Goal: Information Seeking & Learning: Learn about a topic

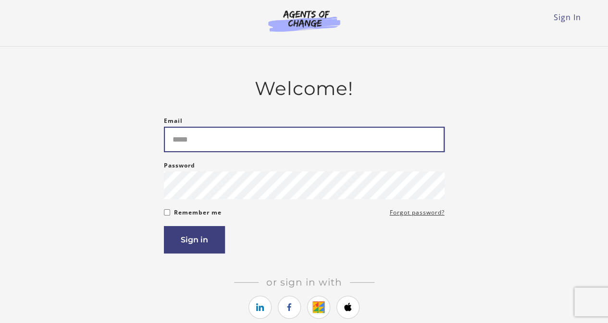
click at [205, 134] on input "Email" at bounding box center [304, 139] width 281 height 25
type input "**********"
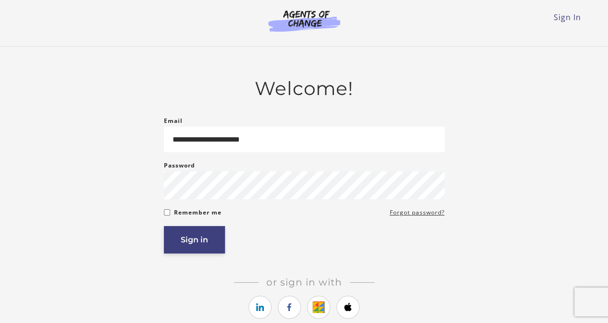
click at [194, 246] on button "Sign in" at bounding box center [194, 239] width 61 height 27
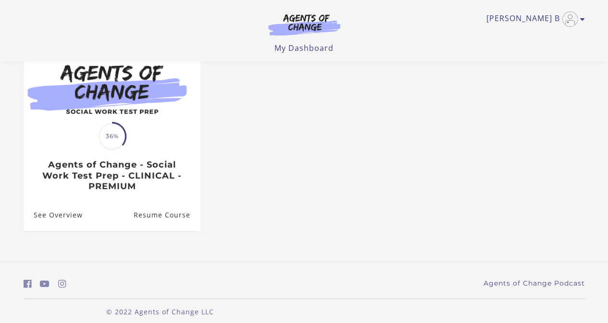
scroll to position [119, 0]
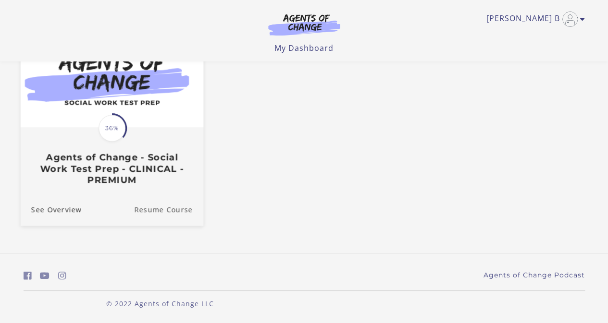
click at [166, 214] on link "Resume Course" at bounding box center [168, 209] width 69 height 32
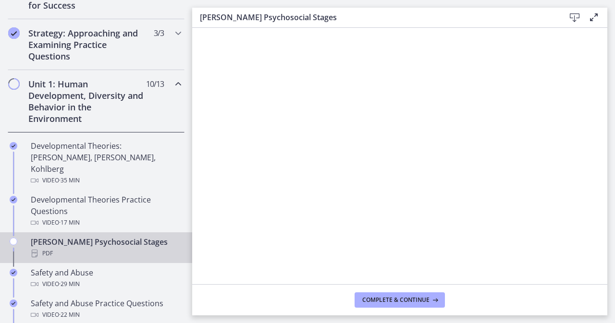
scroll to position [211, 0]
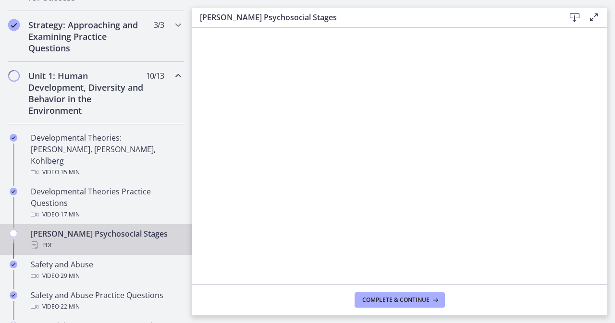
click at [14, 230] on icon "Chapters" at bounding box center [14, 234] width 8 height 8
click at [13, 230] on icon "Chapters" at bounding box center [14, 234] width 8 height 8
click at [15, 230] on icon "Chapters" at bounding box center [14, 234] width 8 height 8
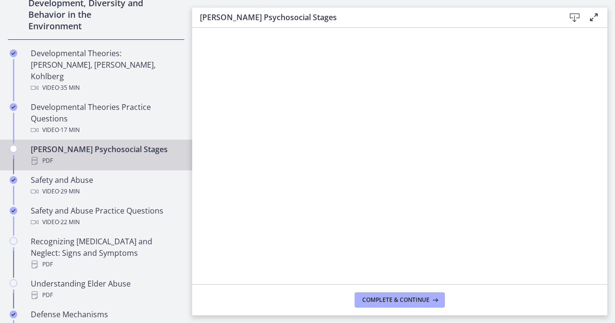
scroll to position [307, 0]
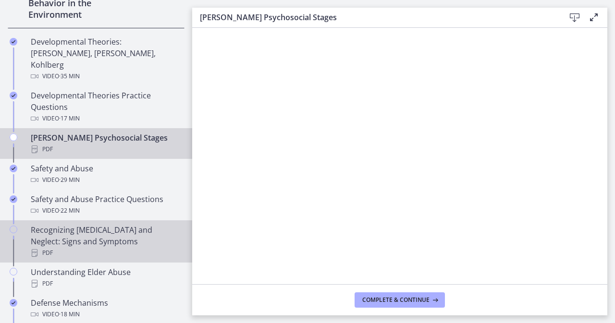
click at [12, 226] on icon "Chapters" at bounding box center [14, 230] width 8 height 8
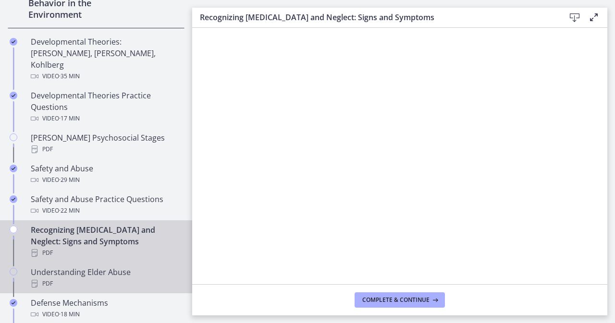
click at [114, 267] on div "Understanding Elder Abuse PDF" at bounding box center [106, 278] width 150 height 23
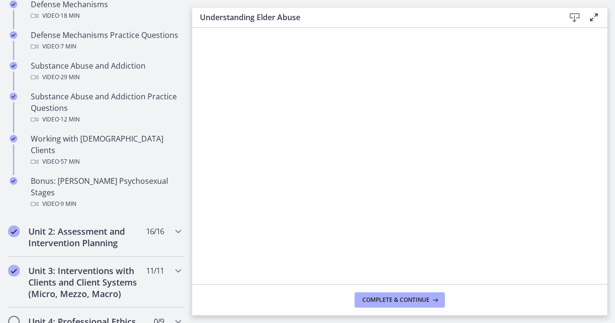
scroll to position [634, 0]
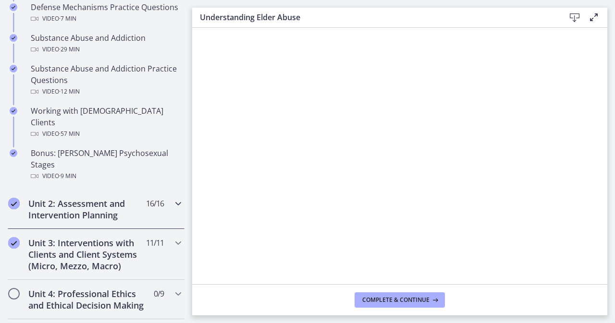
click at [93, 198] on h2 "Unit 2: Assessment and Intervention Planning" at bounding box center [86, 209] width 117 height 23
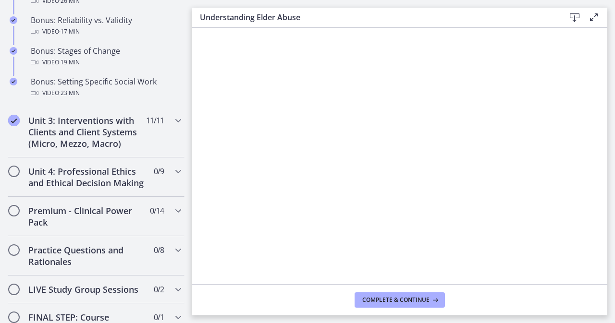
scroll to position [884, 0]
click at [119, 142] on h2 "Unit 3: Interventions with Clients and Client Systems (Micro, Mezzo, Macro)" at bounding box center [86, 131] width 117 height 35
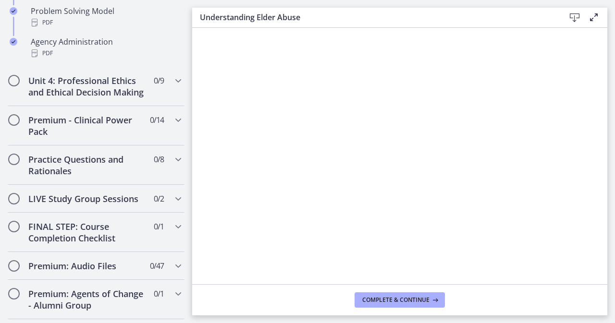
scroll to position [724, 0]
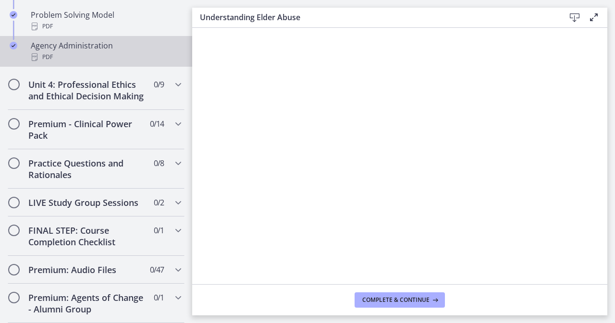
click at [101, 51] on div "PDF" at bounding box center [106, 57] width 150 height 12
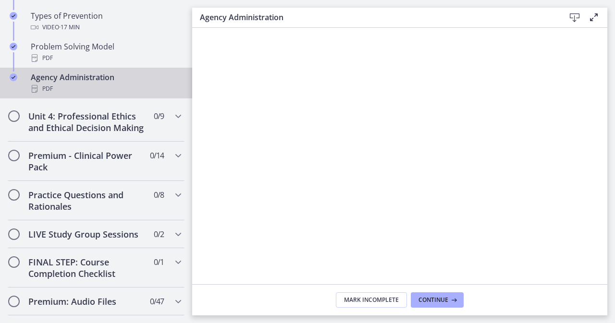
scroll to position [686, 0]
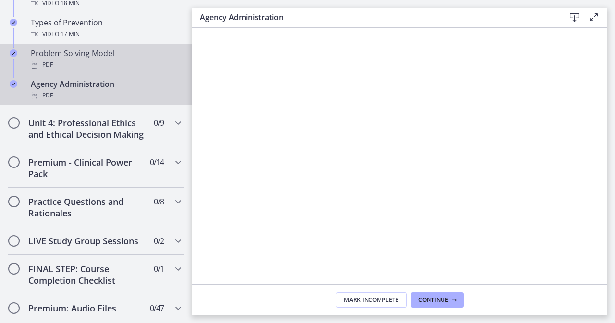
click at [82, 53] on div "Problem Solving Model PDF" at bounding box center [106, 59] width 150 height 23
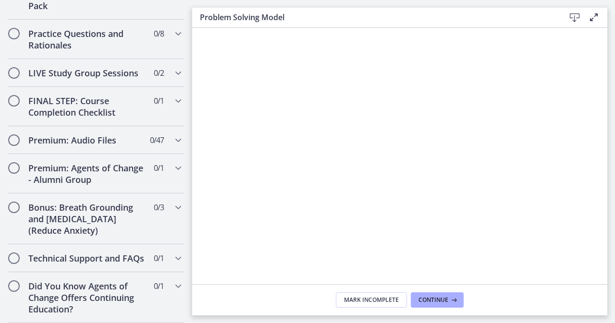
scroll to position [872, 0]
click at [52, 34] on h2 "Practice Questions and Rationales" at bounding box center [86, 39] width 117 height 23
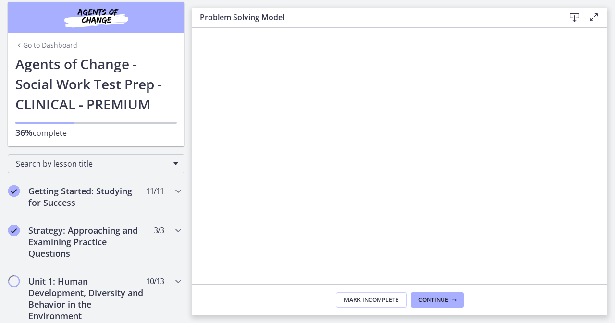
scroll to position [0, 0]
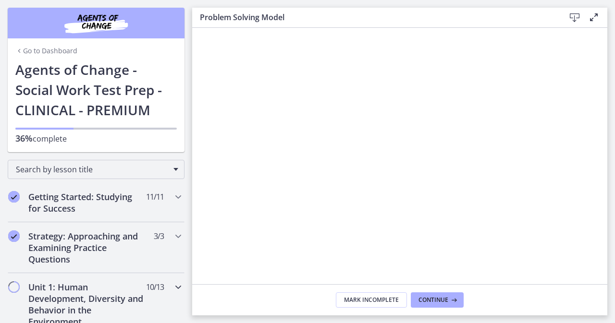
click at [50, 303] on h2 "Unit 1: Human Development, Diversity and Behavior in the Environment" at bounding box center [86, 305] width 117 height 46
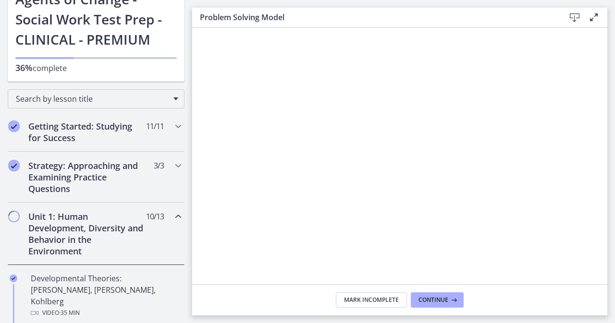
scroll to position [96, 0]
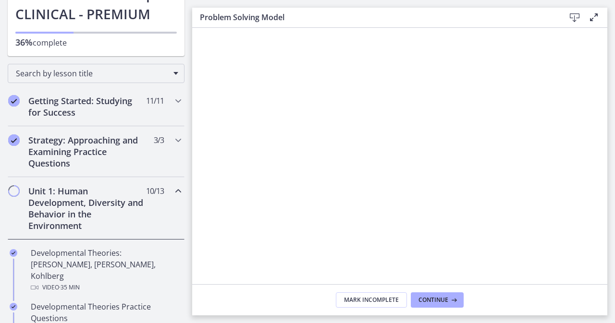
click at [83, 222] on h2 "Unit 1: Human Development, Diversity and Behavior in the Environment" at bounding box center [86, 208] width 117 height 46
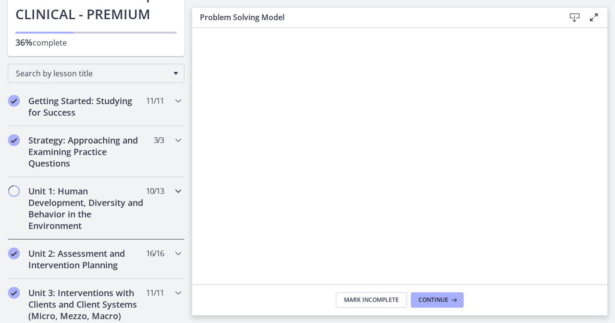
click at [83, 222] on h2 "Unit 1: Human Development, Diversity and Behavior in the Environment" at bounding box center [86, 208] width 117 height 46
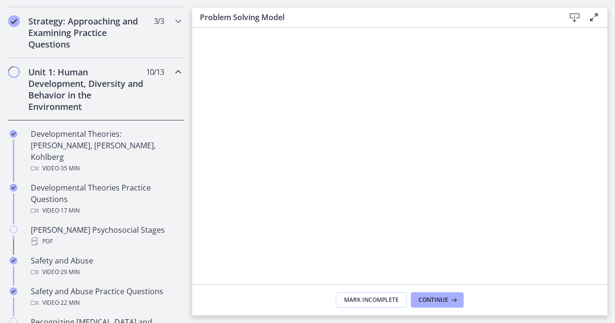
scroll to position [269, 0]
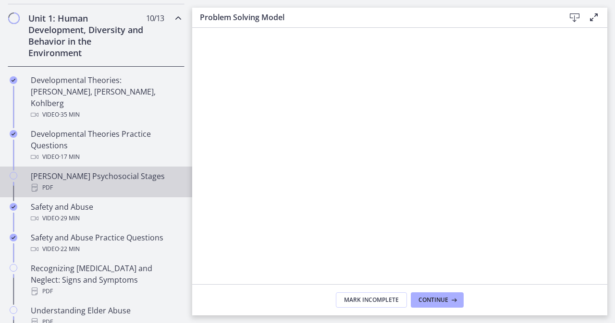
click at [17, 171] on div "Chapters" at bounding box center [14, 186] width 12 height 31
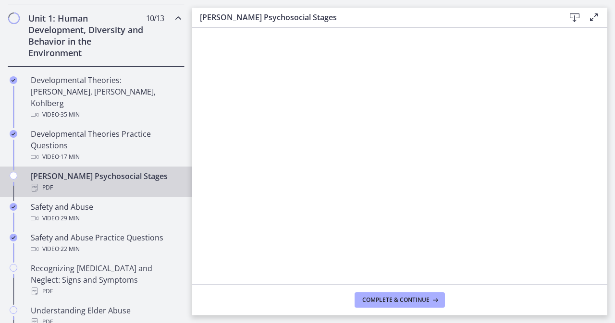
click at [12, 172] on icon "Chapters" at bounding box center [14, 176] width 8 height 8
click at [420, 301] on span "Complete & continue" at bounding box center [395, 300] width 67 height 8
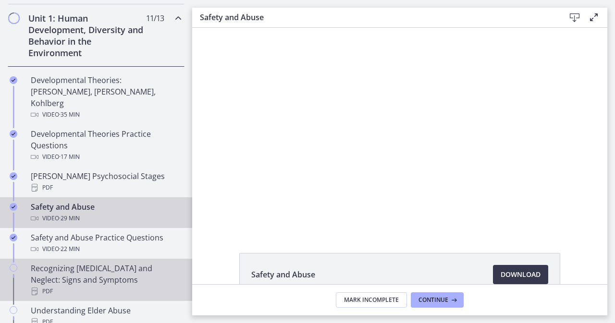
click at [14, 264] on icon "Chapters" at bounding box center [14, 268] width 8 height 8
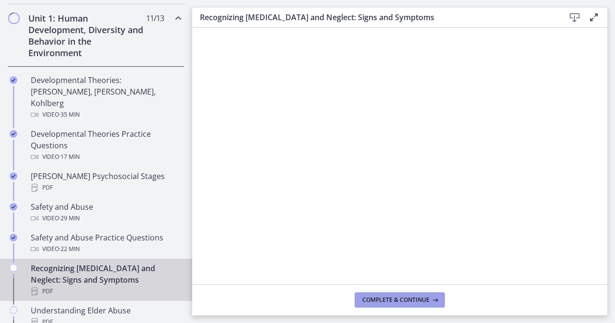
click at [415, 301] on span "Complete & continue" at bounding box center [395, 300] width 67 height 8
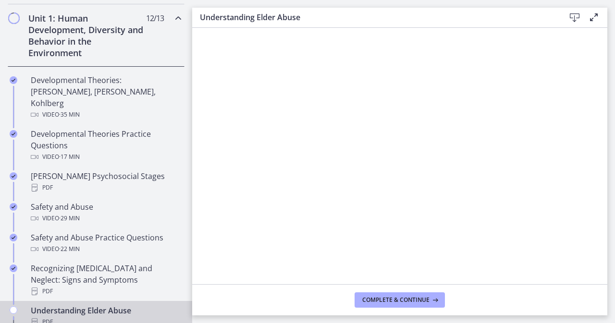
click at [15, 306] on icon "Chapters" at bounding box center [14, 310] width 8 height 8
click at [16, 306] on icon "Chapters" at bounding box center [14, 310] width 8 height 8
click at [12, 306] on icon "Chapters" at bounding box center [14, 310] width 8 height 8
click at [413, 297] on span "Complete & continue" at bounding box center [395, 300] width 67 height 8
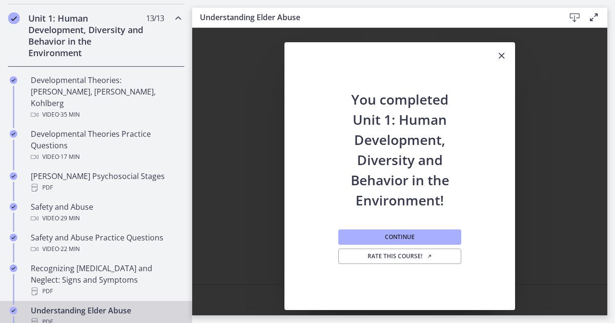
click at [499, 59] on icon "Close" at bounding box center [502, 56] width 12 height 12
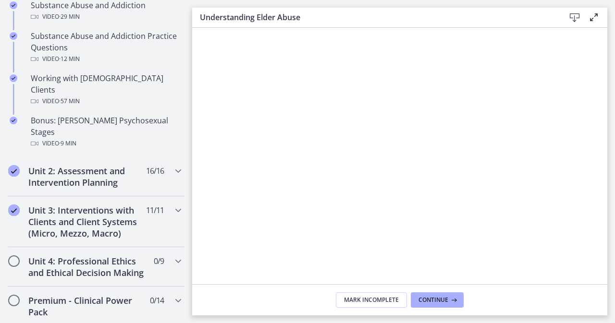
scroll to position [711, 0]
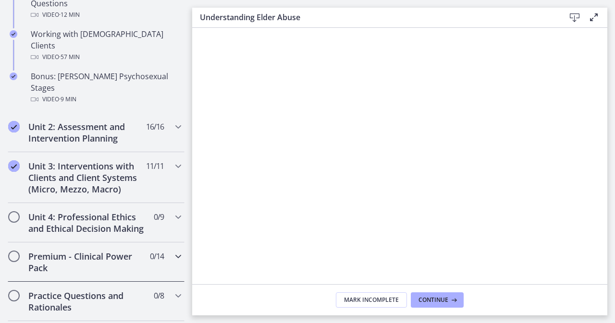
click at [114, 251] on h2 "Premium - Clinical Power Pack" at bounding box center [86, 262] width 117 height 23
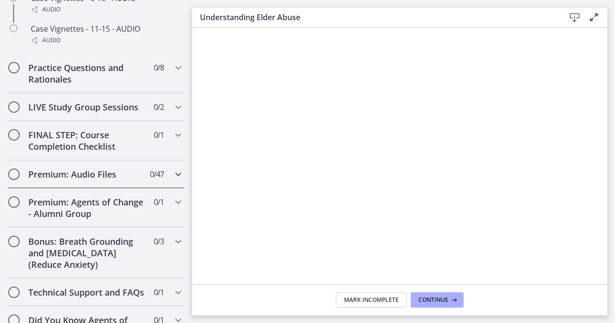
scroll to position [936, 0]
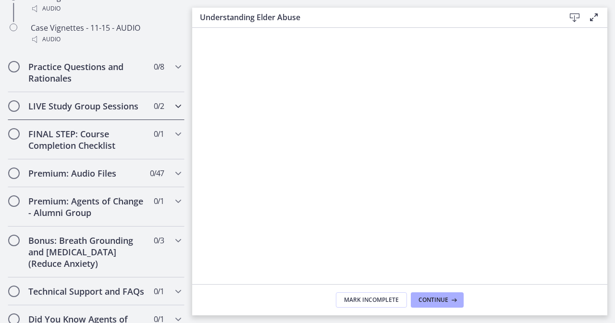
click at [124, 112] on h2 "LIVE Study Group Sessions" at bounding box center [86, 106] width 117 height 12
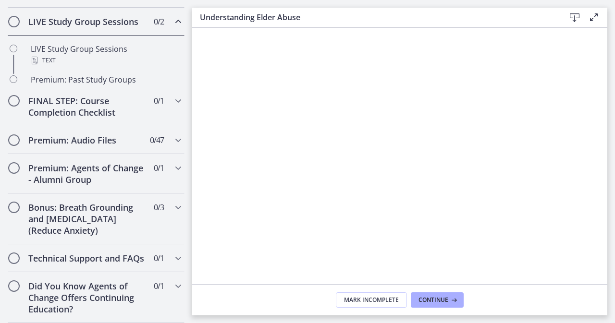
scroll to position [519, 0]
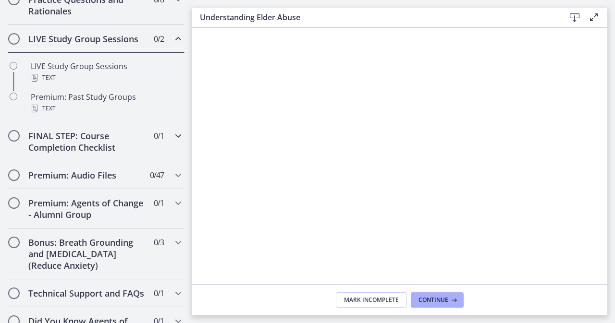
click at [87, 153] on h2 "FINAL STEP: Course Completion Checklist" at bounding box center [86, 141] width 117 height 23
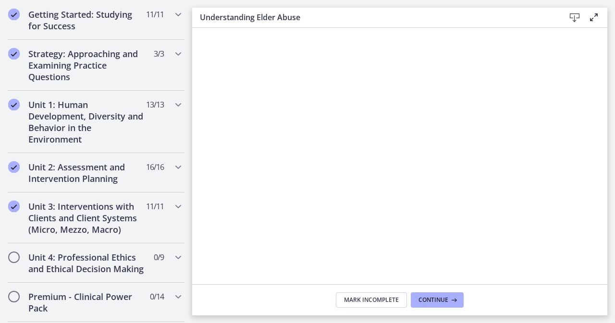
scroll to position [90, 0]
